Goal: Find specific page/section: Find specific page/section

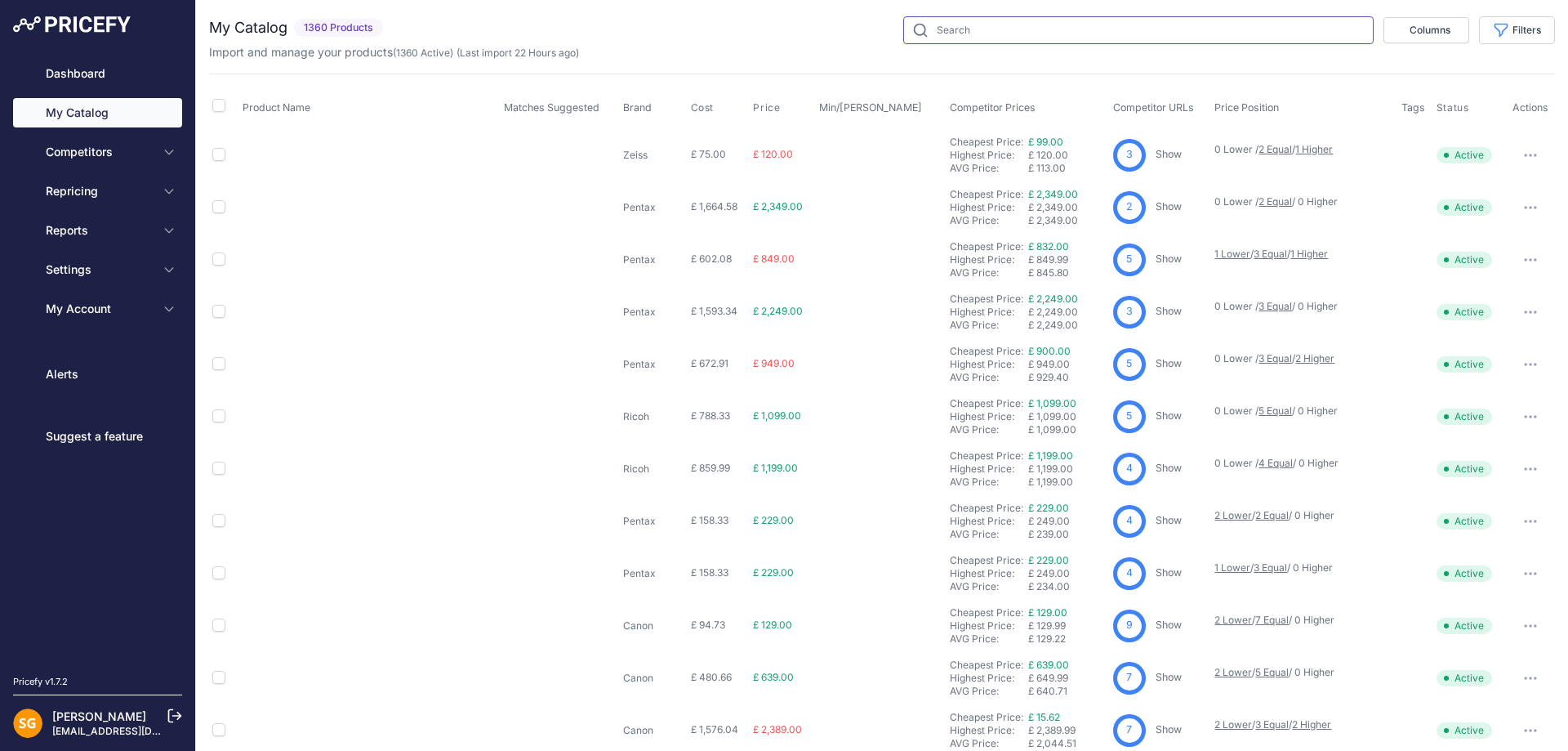
click at [975, 32] on input "text" at bounding box center [1138, 31] width 470 height 28
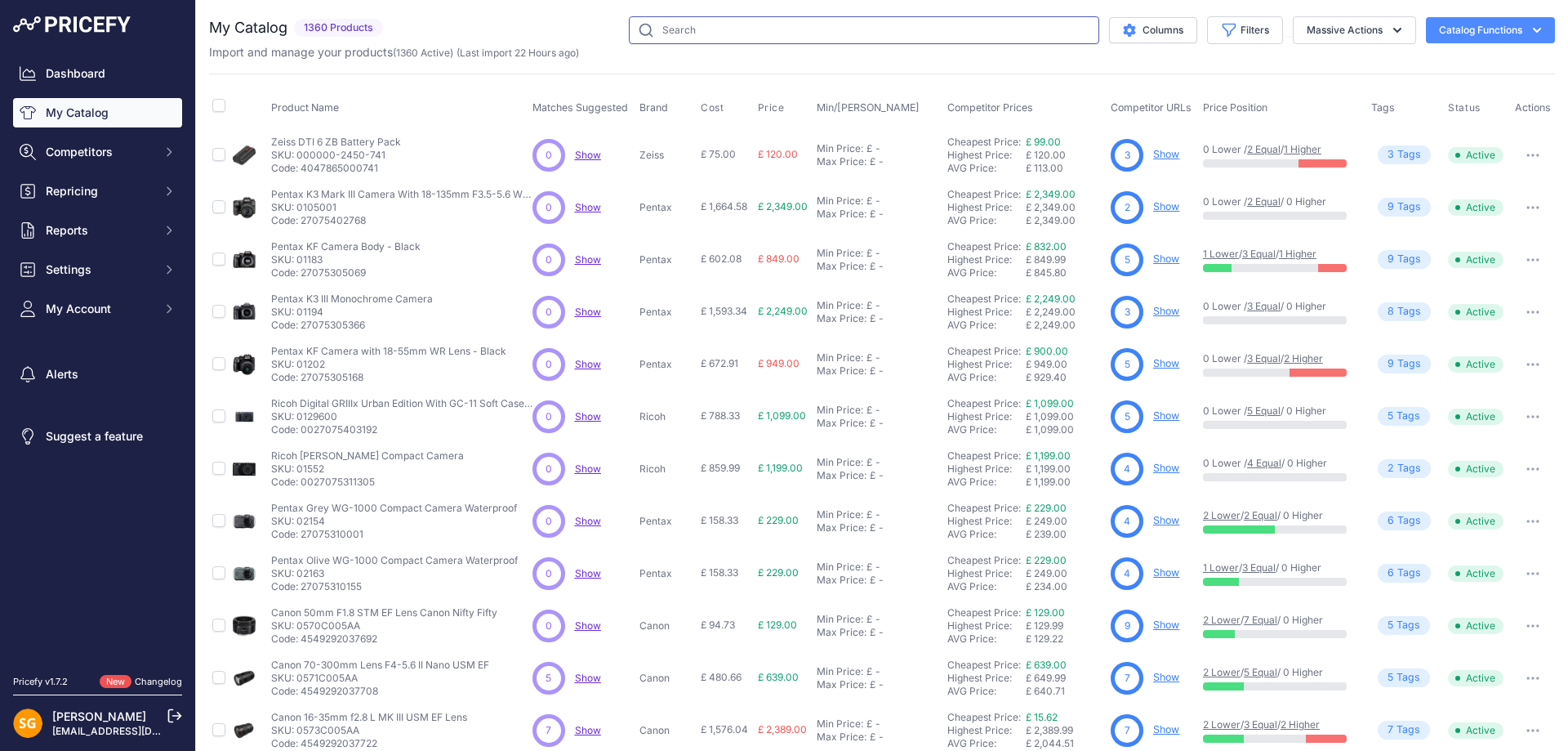
paste input "505033-70"
type input "505033-70"
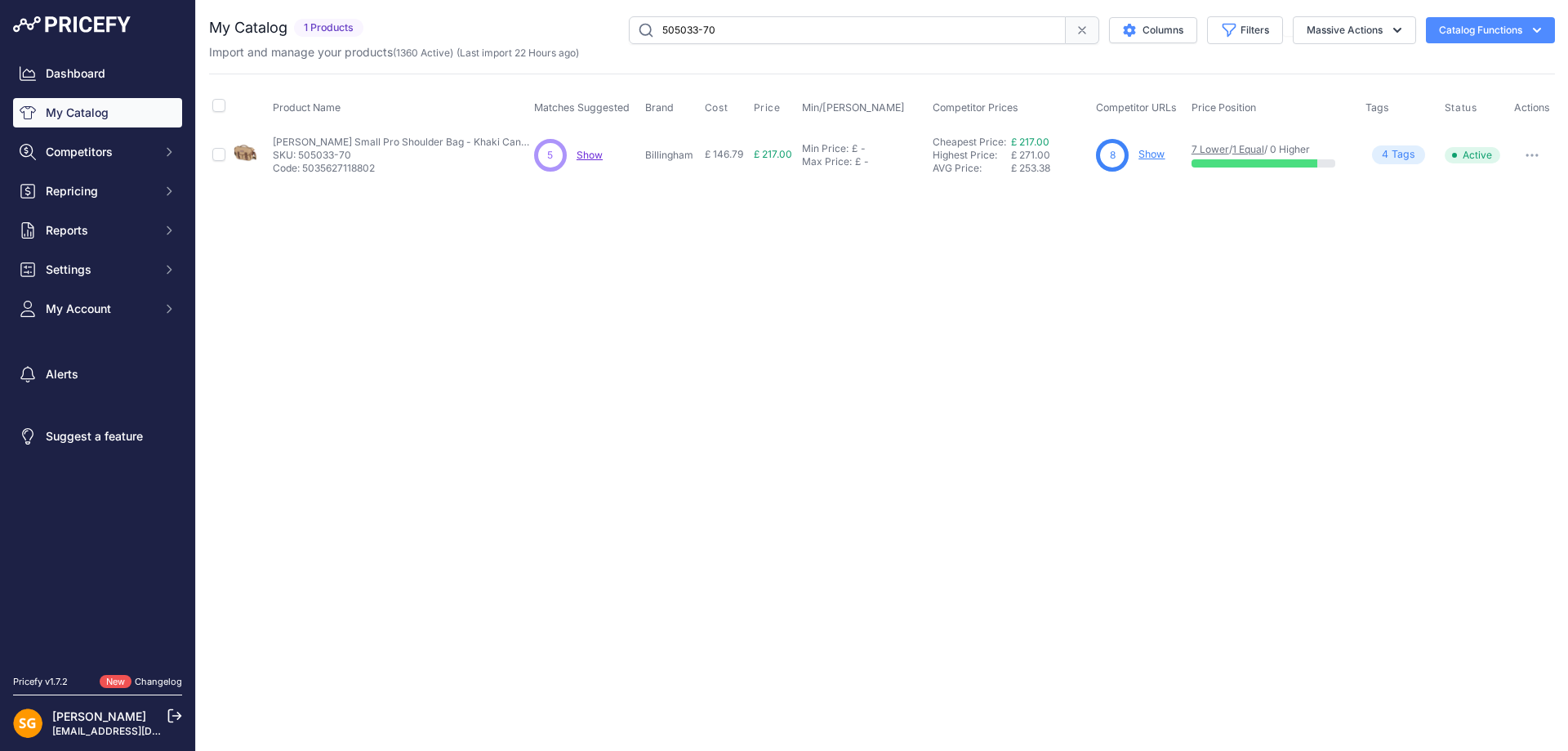
click at [1164, 153] on link "Show" at bounding box center [1151, 154] width 26 height 12
